Goal: Transaction & Acquisition: Purchase product/service

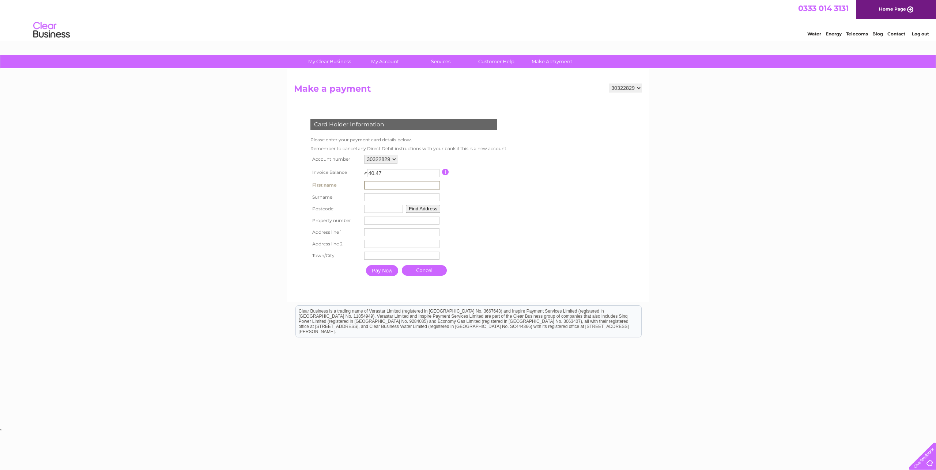
click at [369, 183] on input "text" at bounding box center [402, 185] width 76 height 9
click at [371, 186] on input "text" at bounding box center [402, 185] width 76 height 9
type input "Ian"
type input "Mett"
type input "Unit 3 Edge Business Centre"
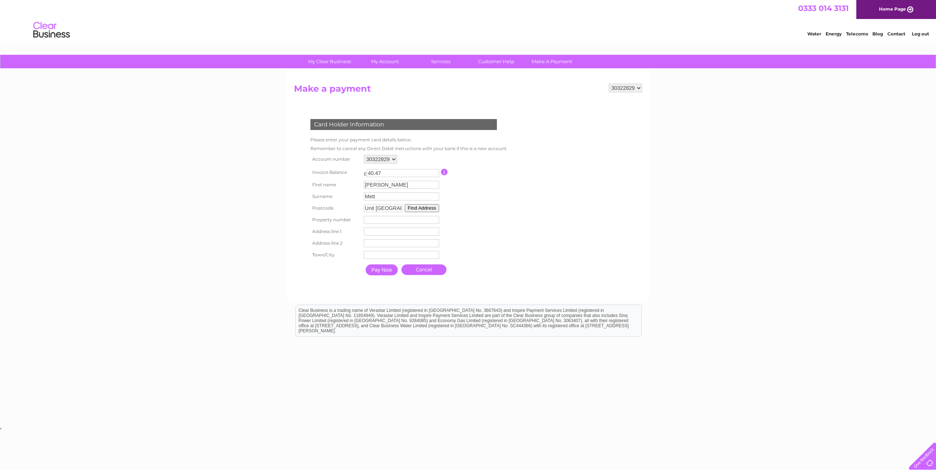
type input "Unit [GEOGRAPHIC_DATA]"
type input "[GEOGRAPHIC_DATA]"
click at [373, 259] on input "text" at bounding box center [401, 256] width 75 height 8
type input "london"
click at [330, 285] on div at bounding box center [405, 287] width 222 height 15
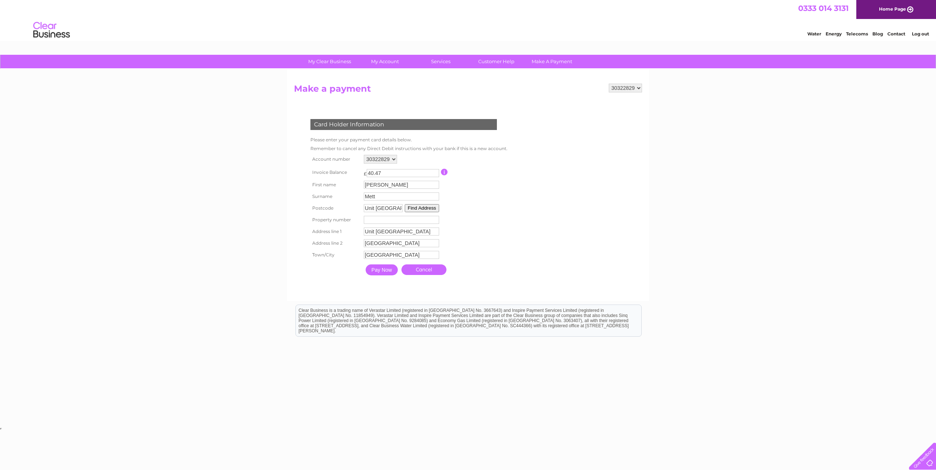
click at [374, 273] on input "Pay Now" at bounding box center [382, 270] width 32 height 11
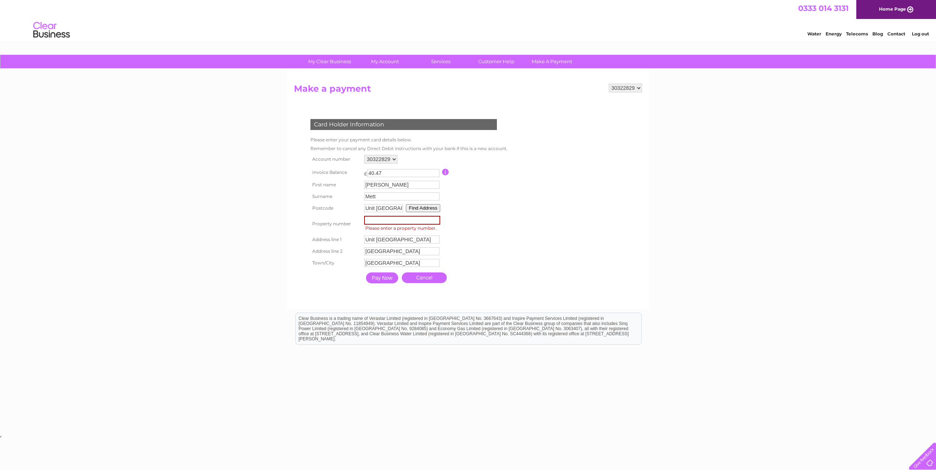
click at [373, 220] on input "number" at bounding box center [402, 220] width 76 height 9
type input "3"
click at [374, 280] on input "Pay Now" at bounding box center [382, 278] width 32 height 11
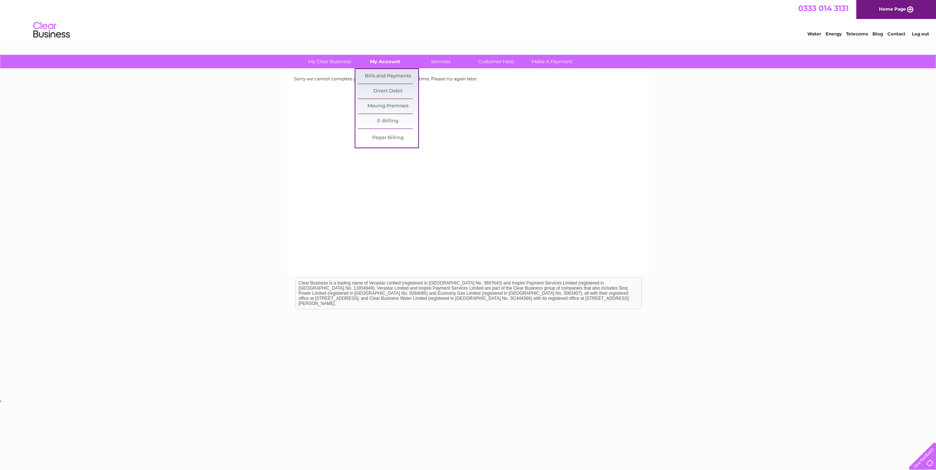
click at [385, 63] on link "My Account" at bounding box center [385, 62] width 60 height 14
click at [384, 72] on link "Bills and Payments" at bounding box center [388, 76] width 60 height 15
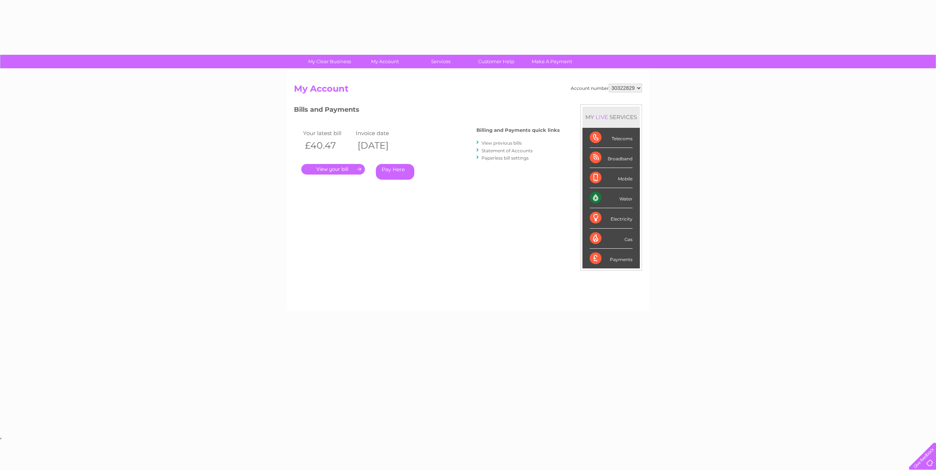
click at [394, 174] on link "Pay Here" at bounding box center [395, 172] width 38 height 16
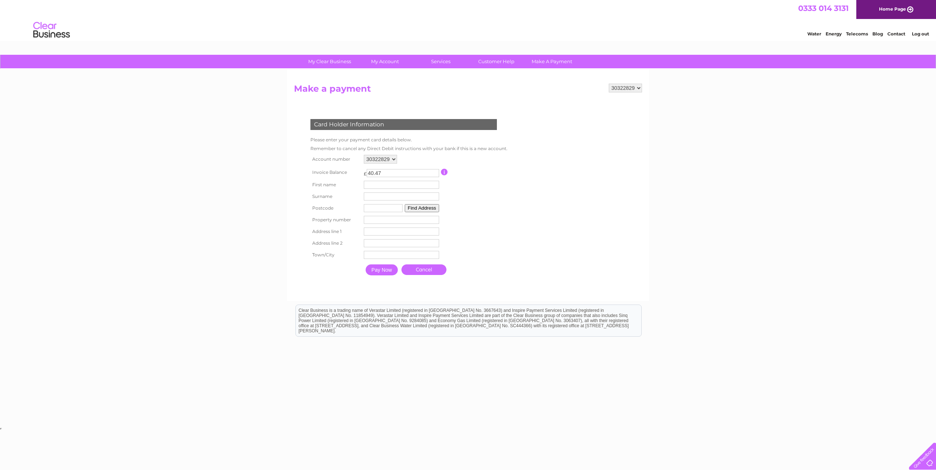
click at [378, 192] on td "Surname" at bounding box center [401, 197] width 79 height 12
click at [378, 184] on input "text" at bounding box center [401, 185] width 75 height 8
type input "Ian"
type input "Mett"
type input "Unit 3 Edge Business Centre"
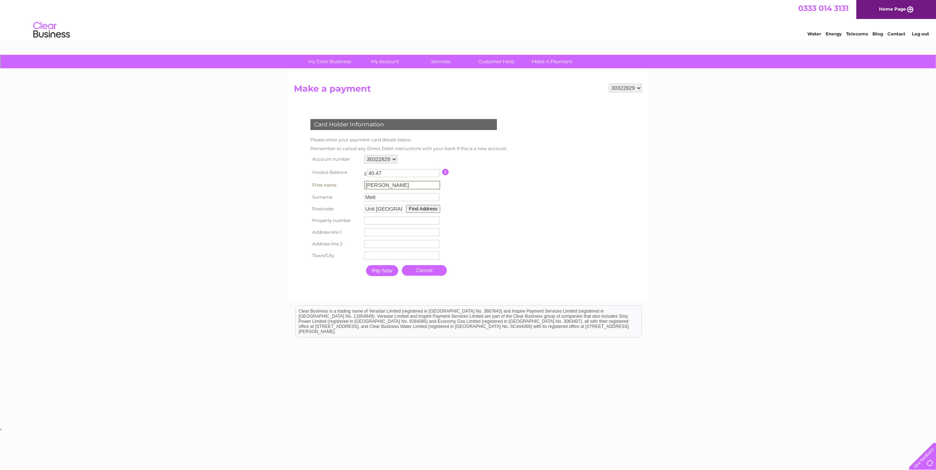
type input "Unit 3 Edge Business Centre"
type input "Humber Road"
click at [379, 227] on tbody "Account number 30322829 Invoice Balance £ 40.47 Ian" at bounding box center [407, 216] width 199 height 127
click at [377, 221] on input "number" at bounding box center [401, 220] width 75 height 8
type input "3"
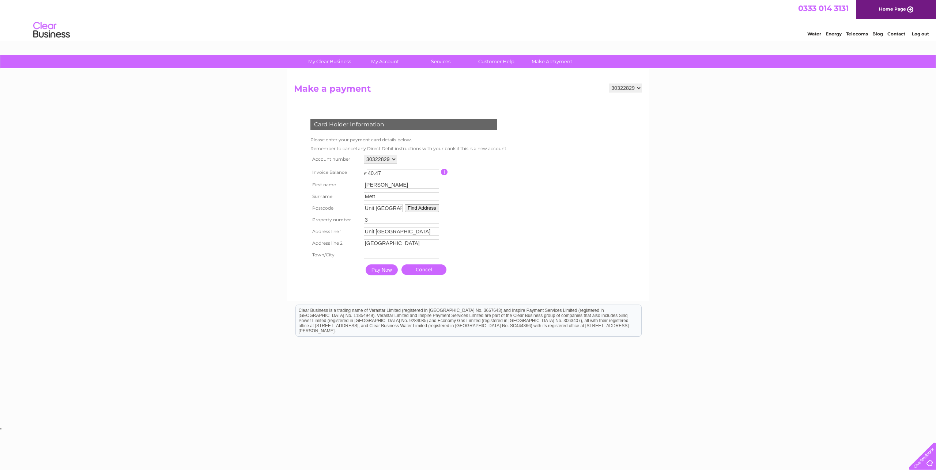
click at [375, 255] on input "text" at bounding box center [401, 255] width 75 height 8
type input "london"
click at [370, 271] on input "Pay Now" at bounding box center [382, 270] width 32 height 11
